Goal: Ask a question

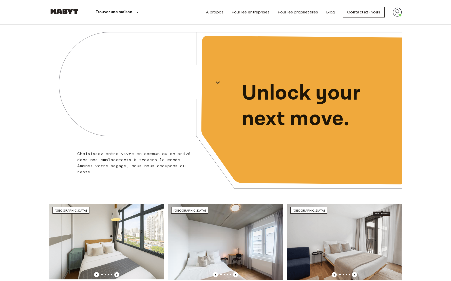
click at [396, 14] on img at bounding box center [397, 12] width 9 height 9
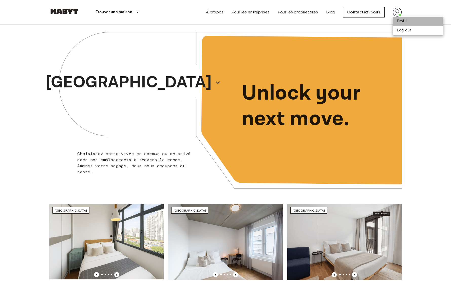
click at [399, 25] on li "Profil" at bounding box center [418, 21] width 51 height 9
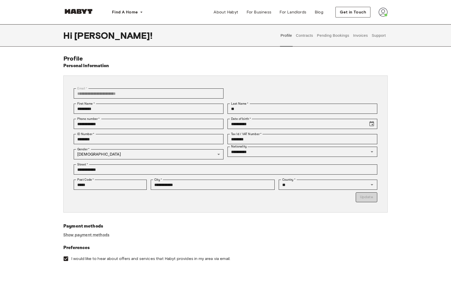
click at [374, 35] on button "Support" at bounding box center [378, 35] width 15 height 22
